Goal: Information Seeking & Learning: Learn about a topic

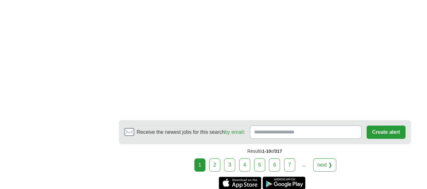
scroll to position [1050, 0]
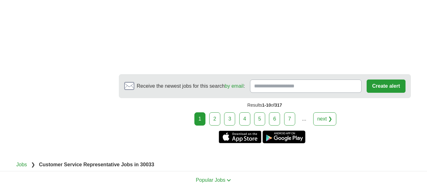
click at [213, 113] on link "2" at bounding box center [214, 119] width 11 height 13
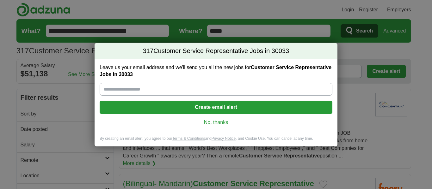
click at [206, 124] on link "No, thanks" at bounding box center [216, 122] width 223 height 7
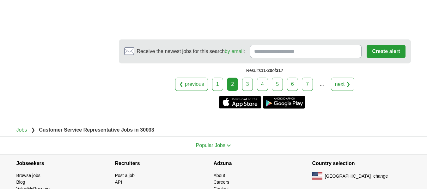
scroll to position [1216, 0]
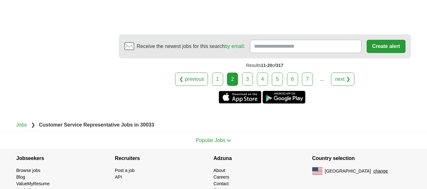
click at [248, 73] on link "3" at bounding box center [247, 79] width 11 height 13
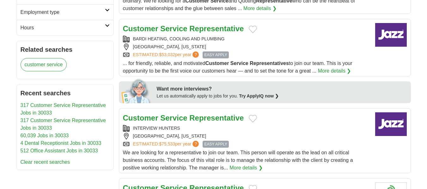
scroll to position [212, 0]
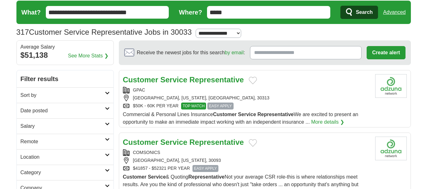
click at [225, 76] on strong "Representative" at bounding box center [216, 80] width 54 height 9
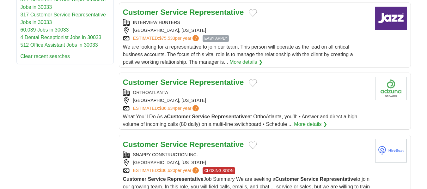
scroll to position [331, 0]
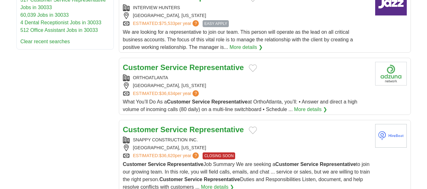
click at [215, 65] on strong "Representative" at bounding box center [216, 67] width 54 height 9
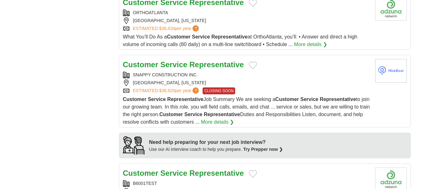
scroll to position [398, 0]
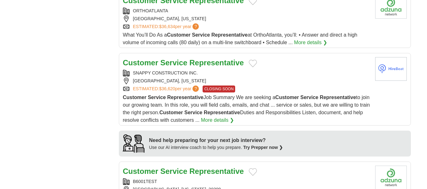
click at [225, 62] on strong "Representative" at bounding box center [216, 62] width 54 height 9
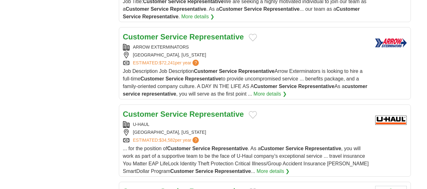
scroll to position [625, 0]
